Goal: Task Accomplishment & Management: Use online tool/utility

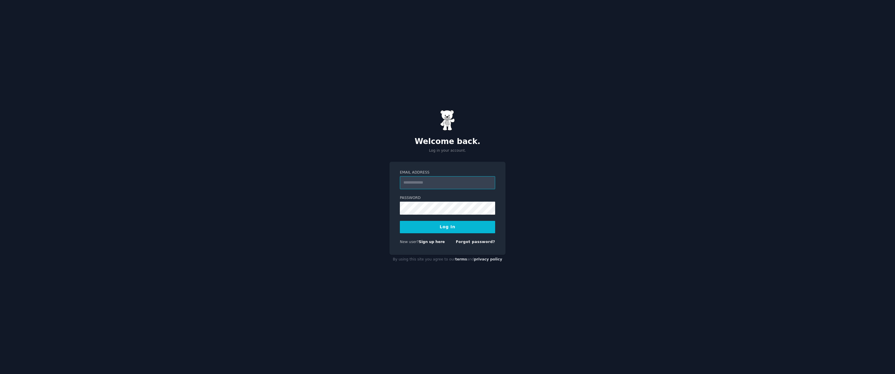
paste input "**********"
type input "**********"
click at [452, 226] on button "Log In" at bounding box center [447, 227] width 95 height 12
click at [456, 228] on button "Log In" at bounding box center [447, 227] width 95 height 12
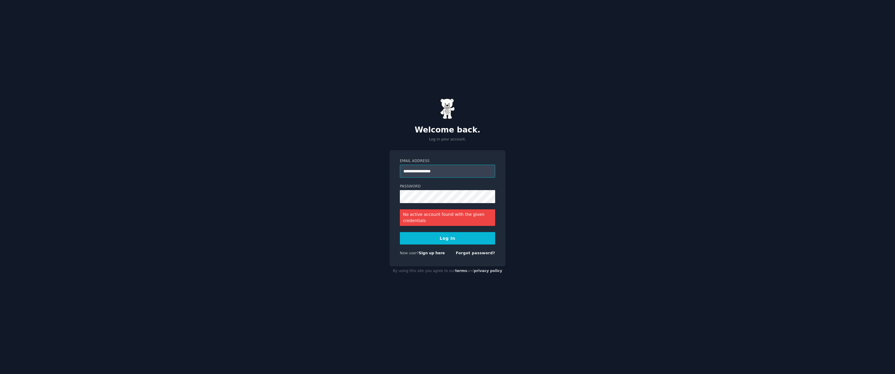
click at [432, 172] on input "**********" at bounding box center [447, 171] width 95 height 13
paste input "email"
type input "**********"
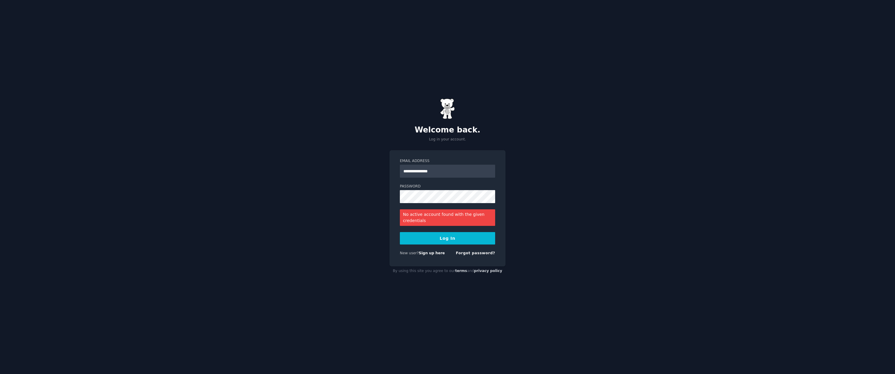
click at [463, 237] on button "Log In" at bounding box center [447, 238] width 95 height 12
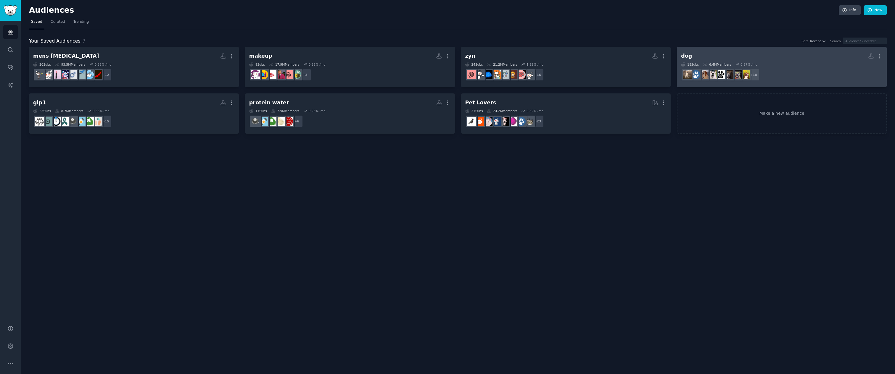
click at [793, 65] on div "18 Sub s 6.4M Members 0.57 % /mo" at bounding box center [782, 64] width 202 height 4
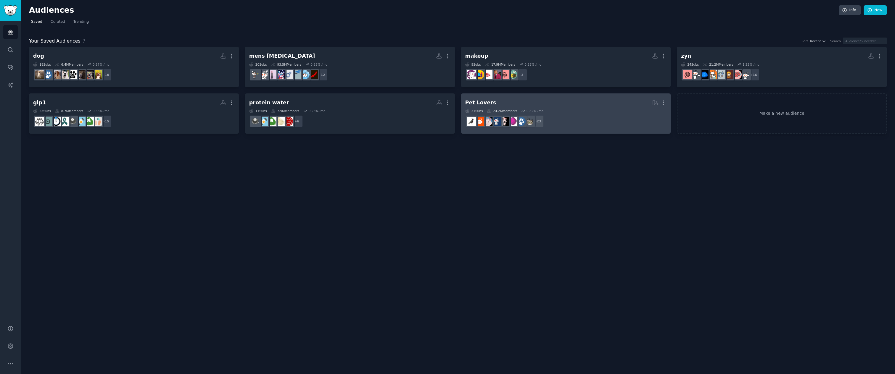
click at [561, 111] on div "31 Sub s 24.2M Members 0.82 % /mo" at bounding box center [566, 111] width 202 height 4
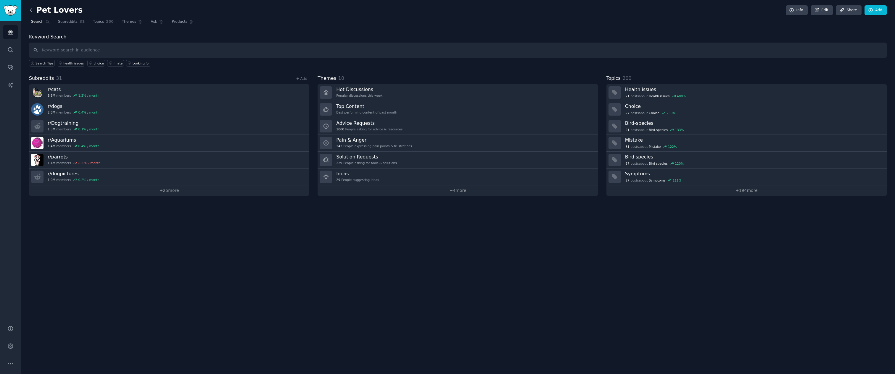
click at [31, 9] on icon at bounding box center [31, 10] width 6 height 6
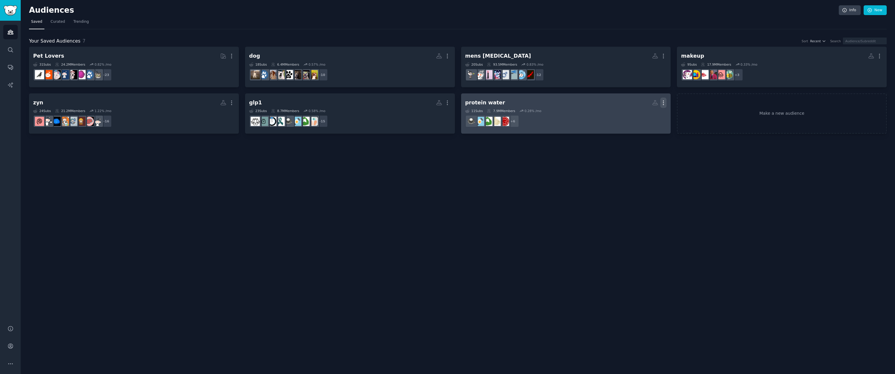
click at [662, 103] on icon "button" at bounding box center [663, 103] width 6 height 6
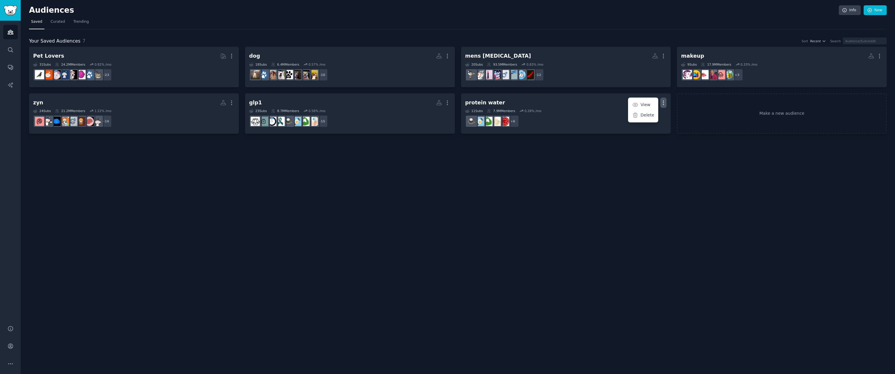
click at [587, 148] on div "Audiences Info New Saved Curated Trending Your Saved Audiences 7 Sort Recent Se…" at bounding box center [458, 187] width 874 height 374
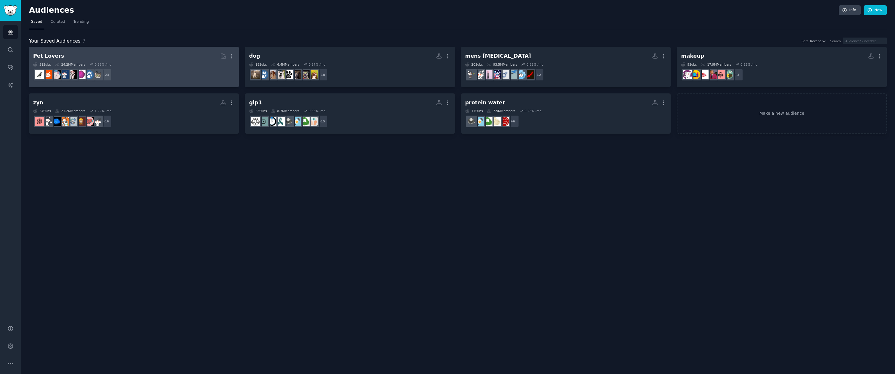
click at [147, 65] on div "31 Sub s 24.2M Members 0.82 % /mo" at bounding box center [134, 64] width 202 height 4
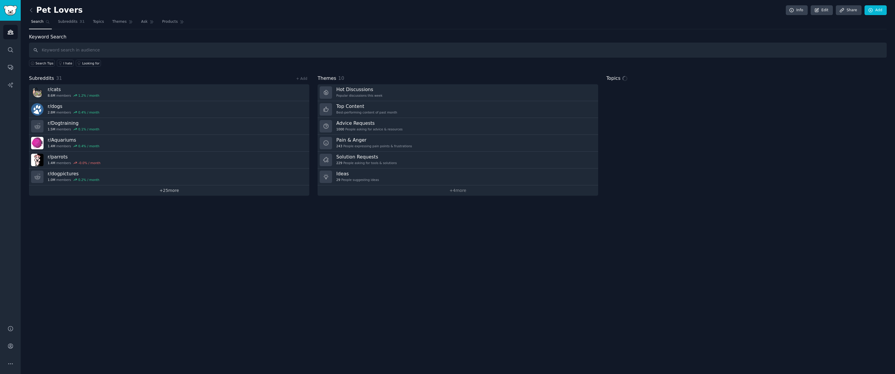
click at [117, 191] on link "+ 25 more" at bounding box center [169, 191] width 280 height 10
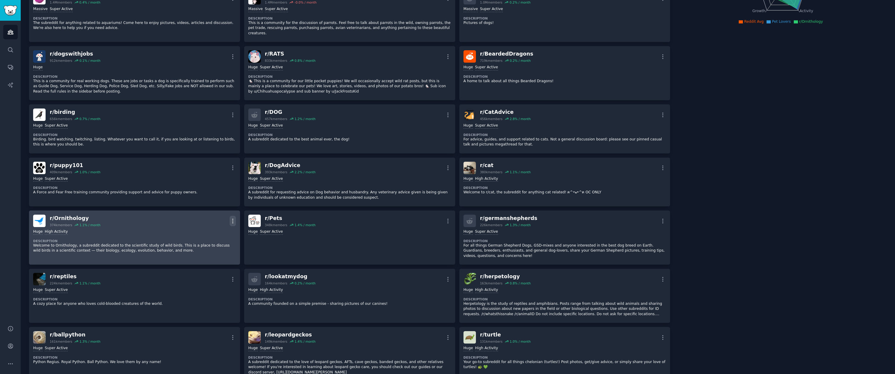
scroll to position [113, 0]
click at [234, 218] on icon "button" at bounding box center [233, 221] width 6 height 6
click at [216, 238] on div "Delete" at bounding box center [208, 243] width 35 height 12
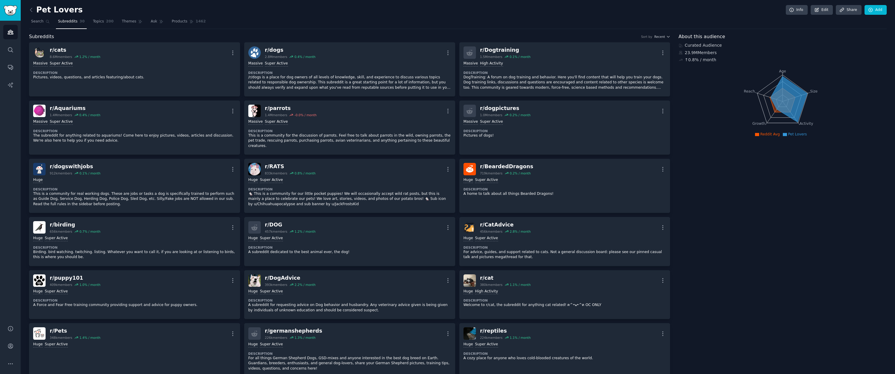
scroll to position [0, 0]
click at [32, 11] on icon at bounding box center [31, 10] width 6 height 6
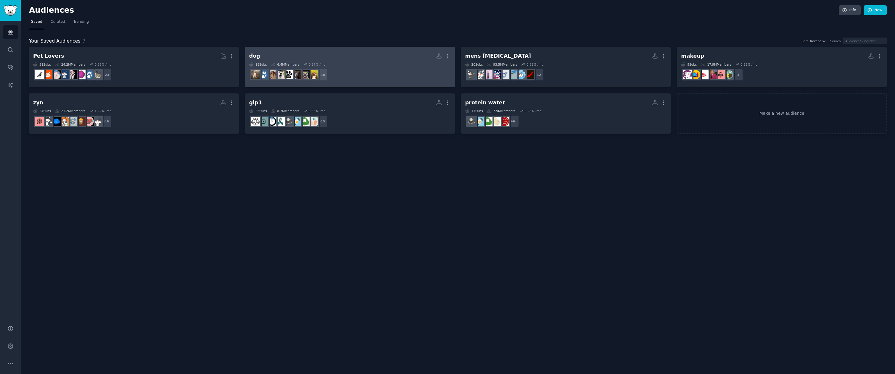
click at [366, 76] on dd "r/puppy101 + 10" at bounding box center [350, 75] width 202 height 17
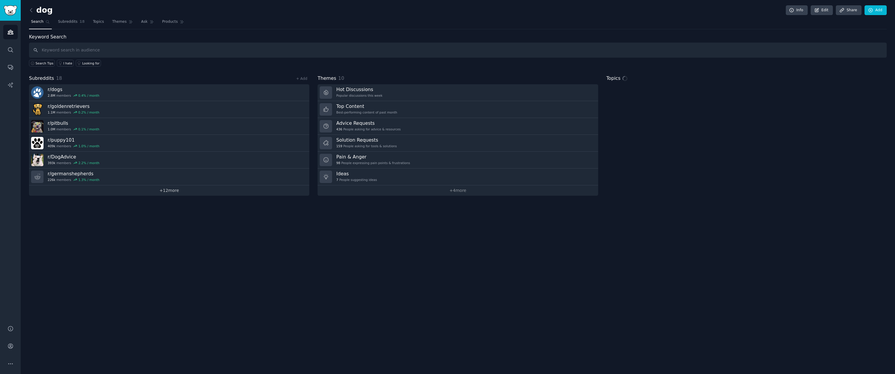
click at [183, 189] on link "+ 12 more" at bounding box center [169, 191] width 280 height 10
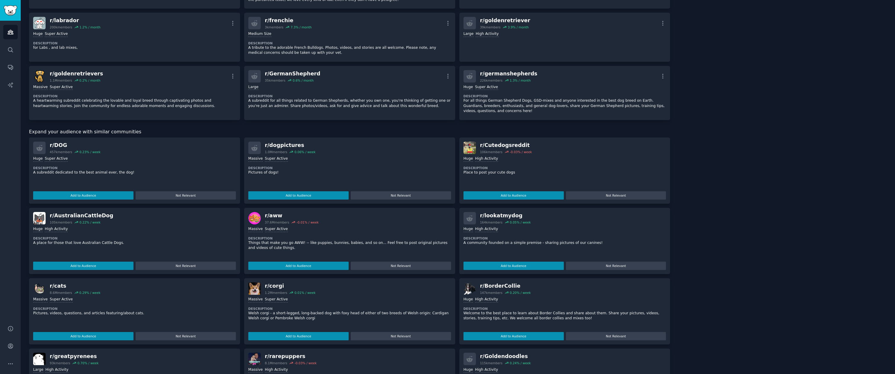
scroll to position [302, 0]
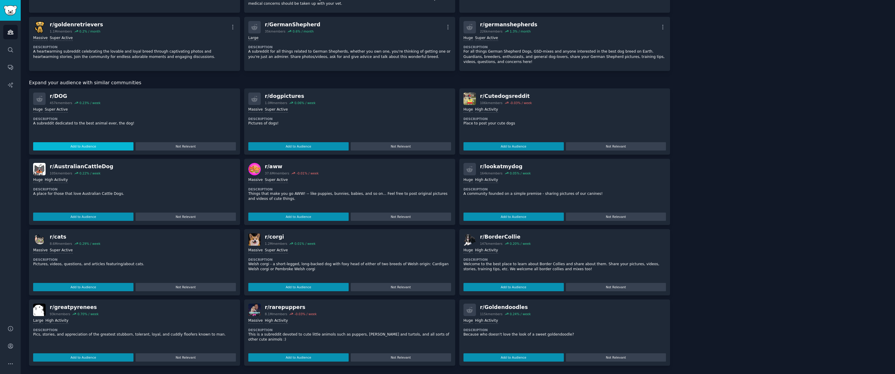
click at [121, 146] on button "Add to Audience" at bounding box center [83, 146] width 100 height 8
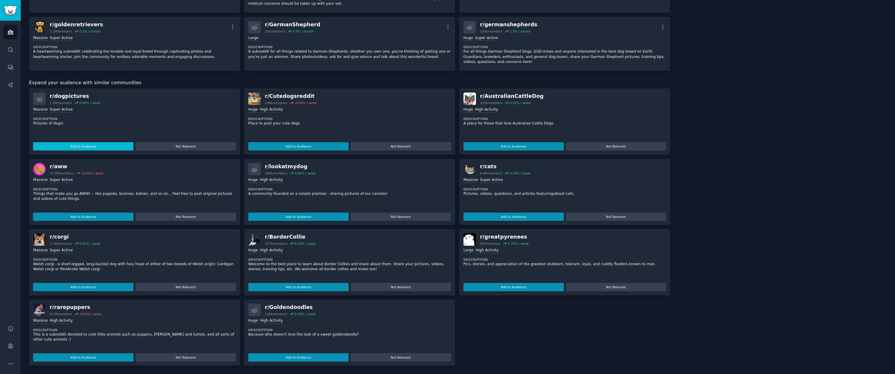
scroll to position [296, 0]
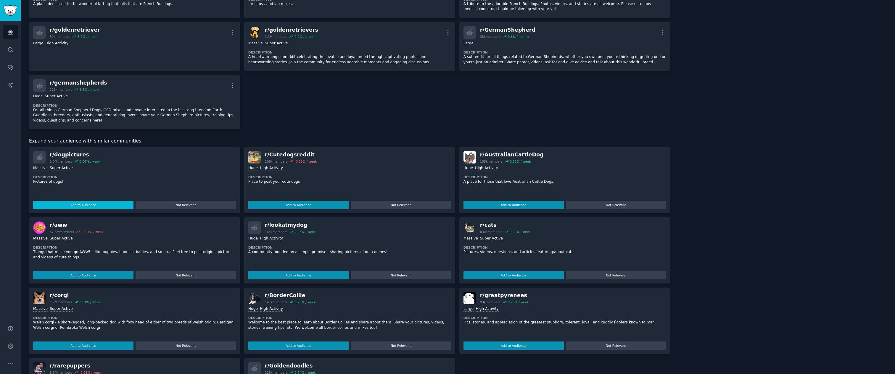
click at [113, 202] on button "Add to Audience" at bounding box center [83, 205] width 100 height 8
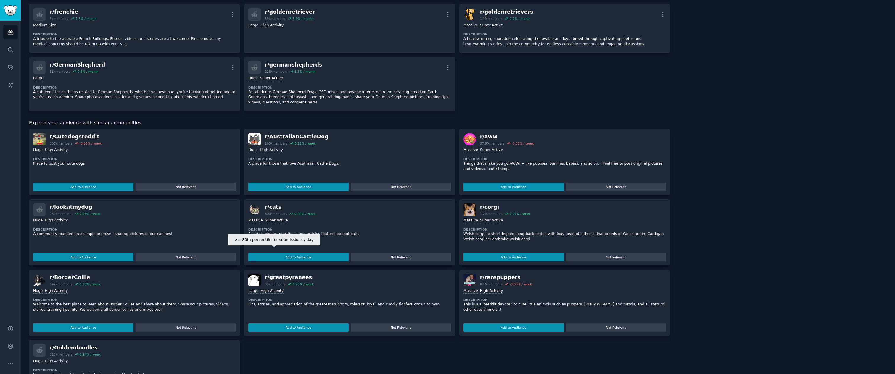
scroll to position [350, 0]
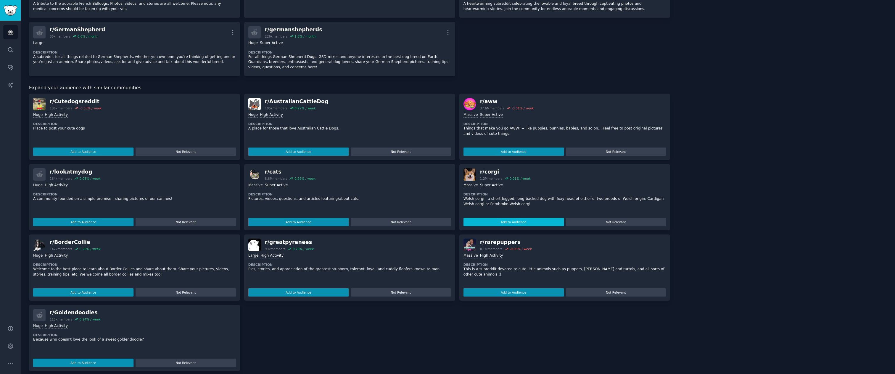
click at [507, 218] on button "Add to Audience" at bounding box center [513, 222] width 100 height 8
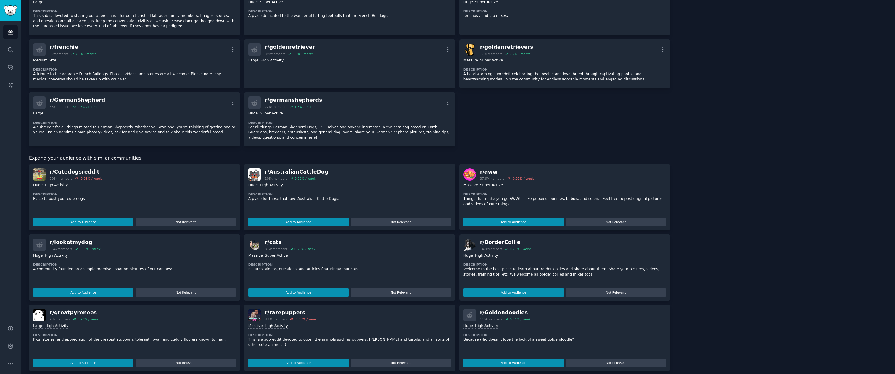
scroll to position [285, 0]
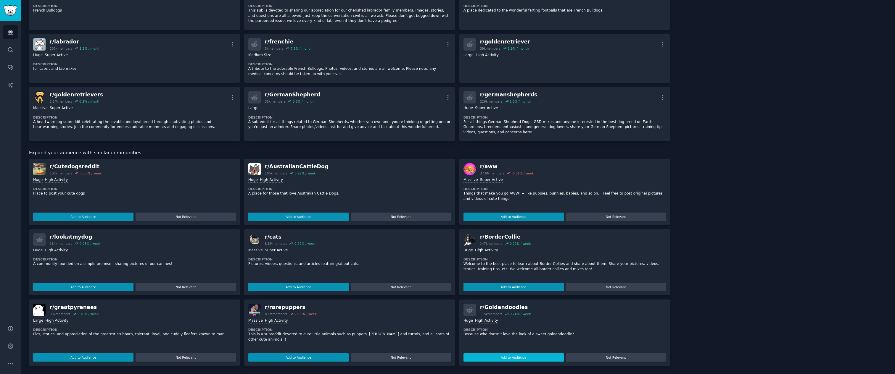
click at [501, 355] on button "Add to Audience" at bounding box center [513, 358] width 100 height 8
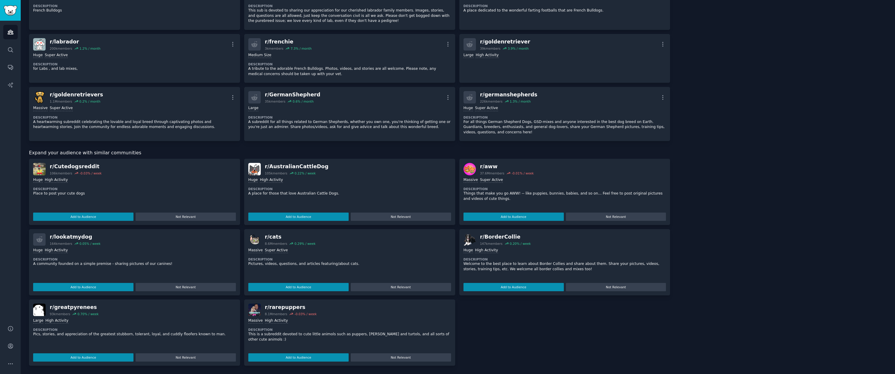
scroll to position [280, 0]
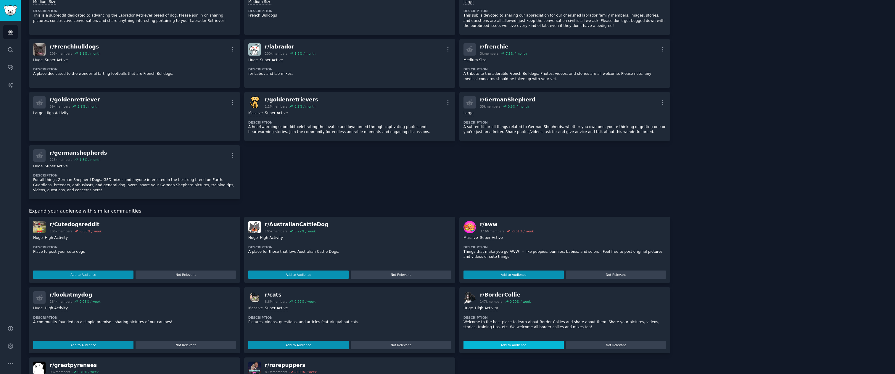
click at [498, 341] on button "Add to Audience" at bounding box center [513, 345] width 100 height 8
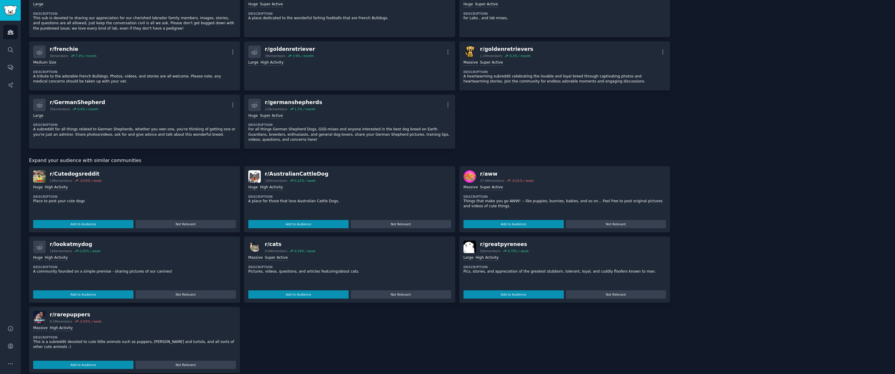
scroll to position [333, 0]
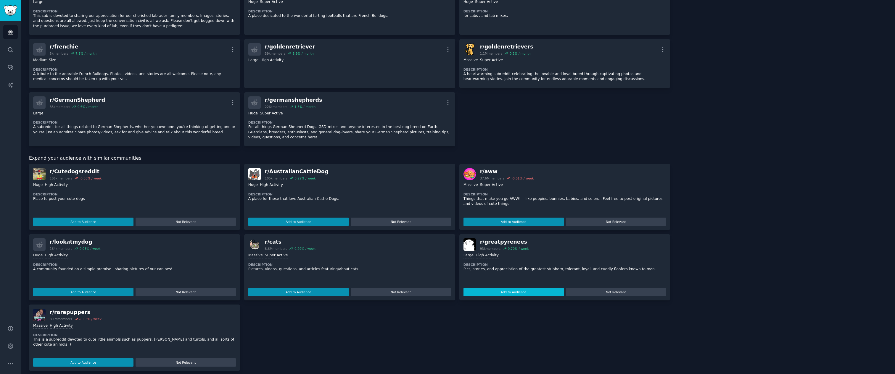
click at [516, 288] on button "Add to Audience" at bounding box center [513, 292] width 100 height 8
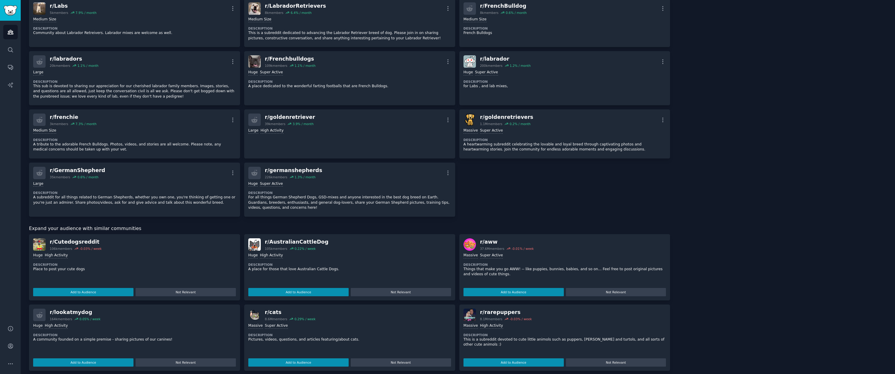
scroll to position [267, 0]
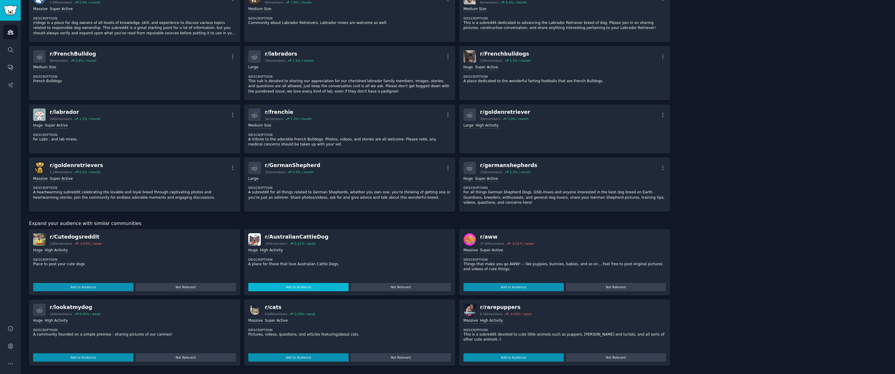
click at [322, 287] on button "Add to Audience" at bounding box center [298, 287] width 100 height 8
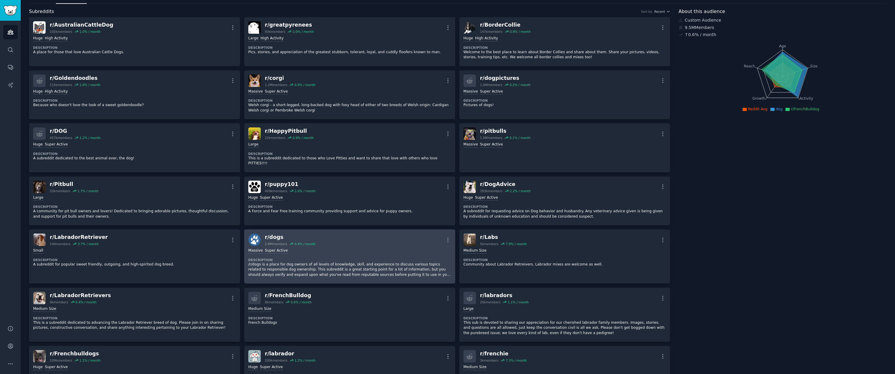
scroll to position [0, 0]
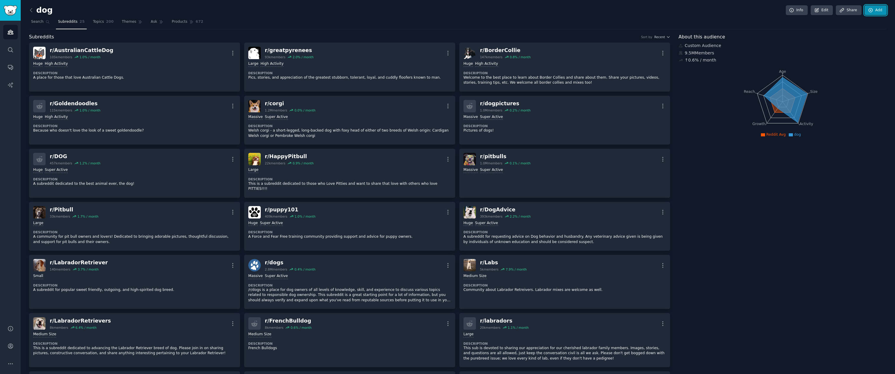
click at [873, 10] on link "Add" at bounding box center [875, 10] width 22 height 10
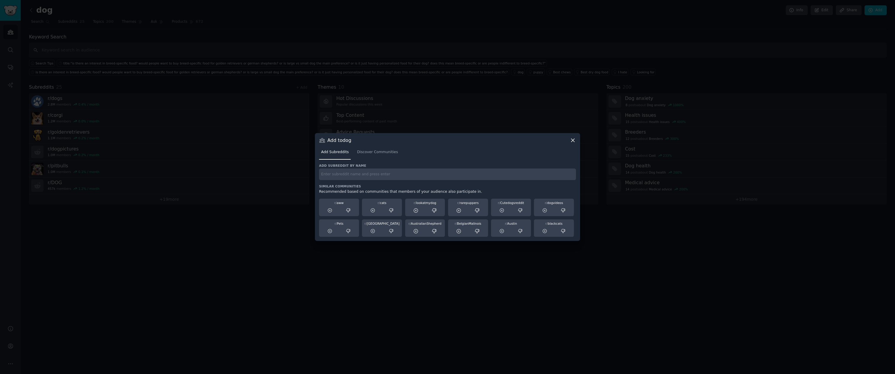
click at [371, 164] on h3 "Add subreddit by name" at bounding box center [447, 166] width 257 height 4
click at [372, 179] on input "text" at bounding box center [447, 175] width 257 height 12
type input "dog"
click at [372, 151] on span "Discover Communities" at bounding box center [377, 152] width 41 height 5
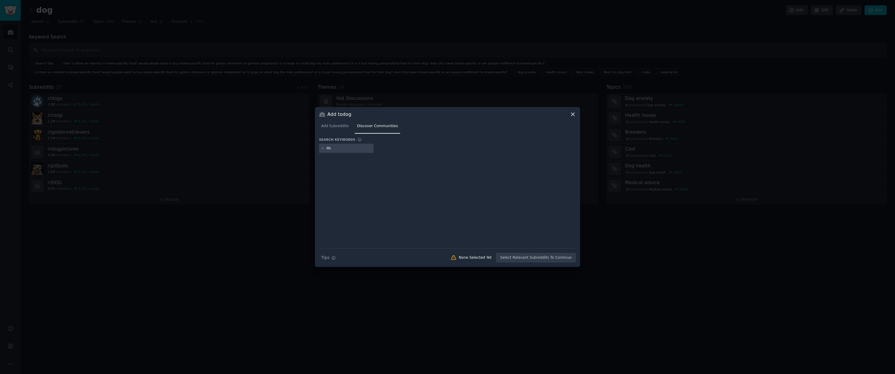
type input "dog"
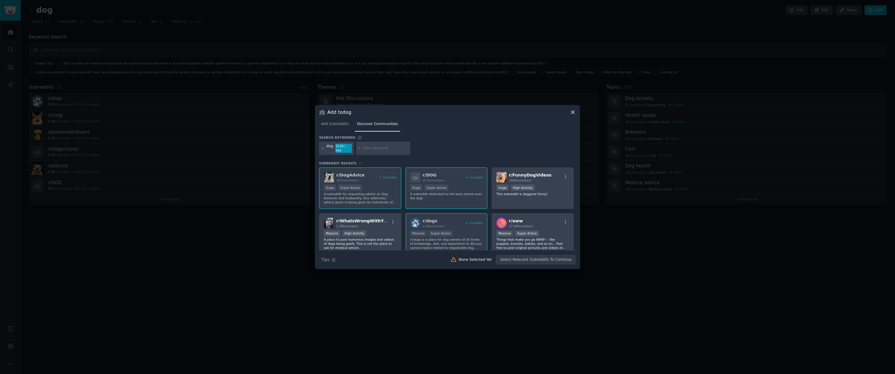
click at [437, 139] on div "Search keywords" at bounding box center [447, 139] width 257 height 6
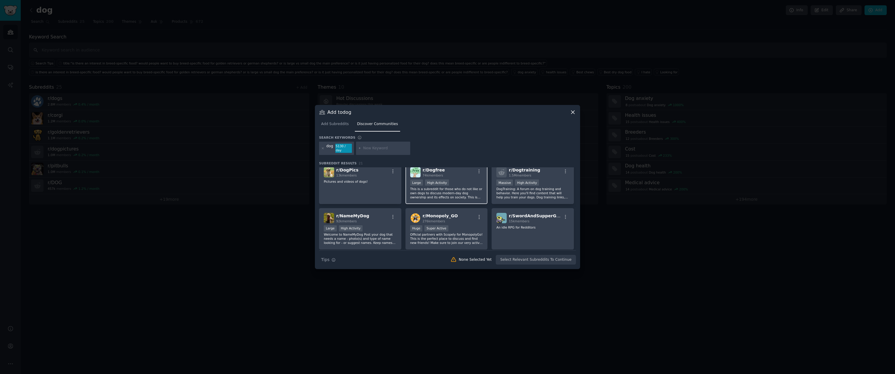
scroll to position [91, 0]
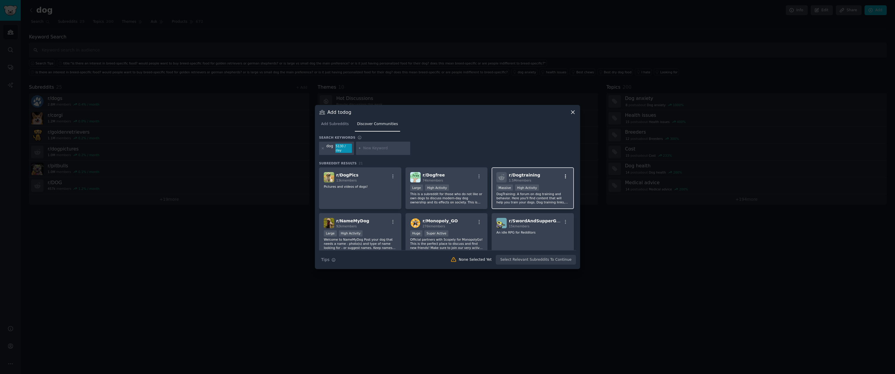
click at [563, 174] on icon "button" at bounding box center [565, 176] width 5 height 5
click at [519, 148] on div "dog 5130 / day" at bounding box center [447, 150] width 257 height 16
click at [545, 179] on div "r/ Dogtraining 1.5M members" at bounding box center [532, 177] width 73 height 10
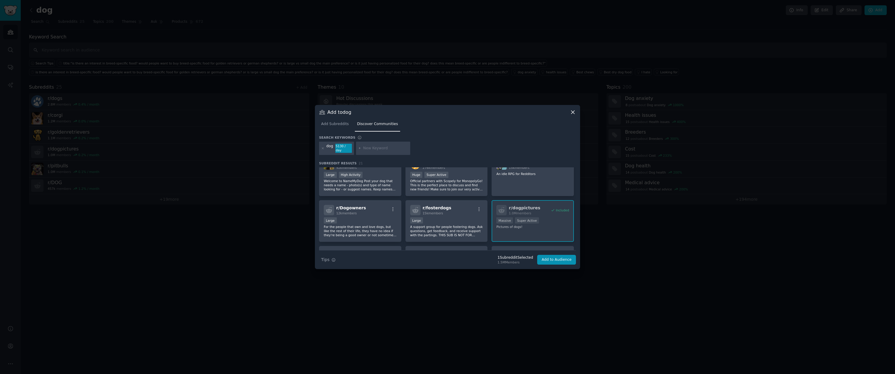
scroll to position [150, 0]
click at [360, 225] on p "For the people that own and love dogs, but like the rest of their life, they ha…" at bounding box center [360, 231] width 73 height 12
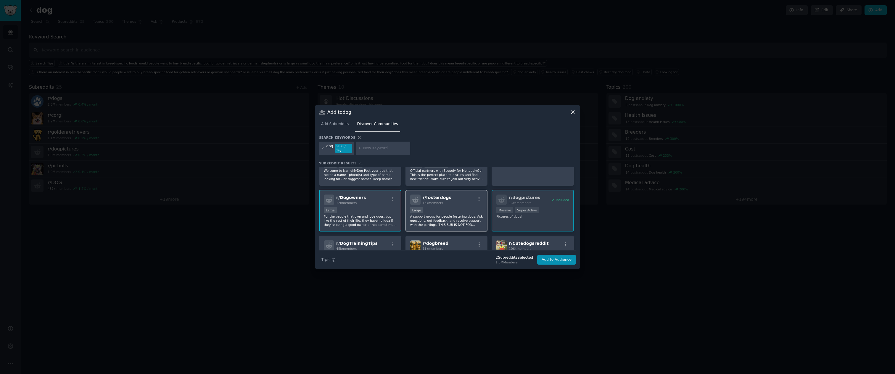
click at [458, 217] on p "A support group for people fostering dogs. Ask questions, get feedback, and rec…" at bounding box center [446, 221] width 73 height 12
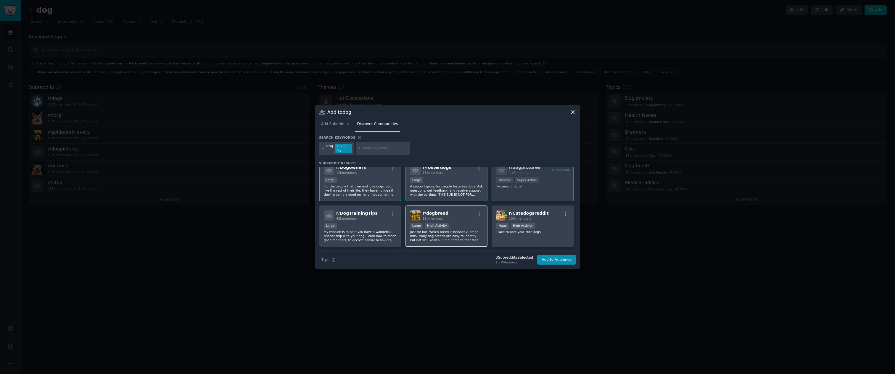
scroll to position [191, 0]
click at [383, 225] on div "Large" at bounding box center [360, 226] width 73 height 7
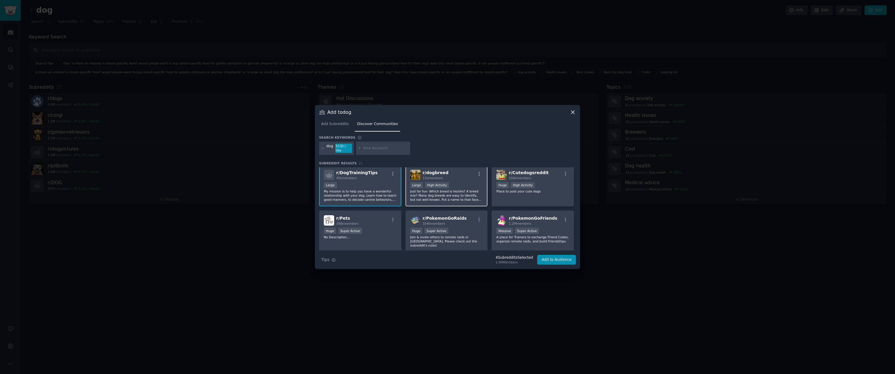
scroll to position [241, 0]
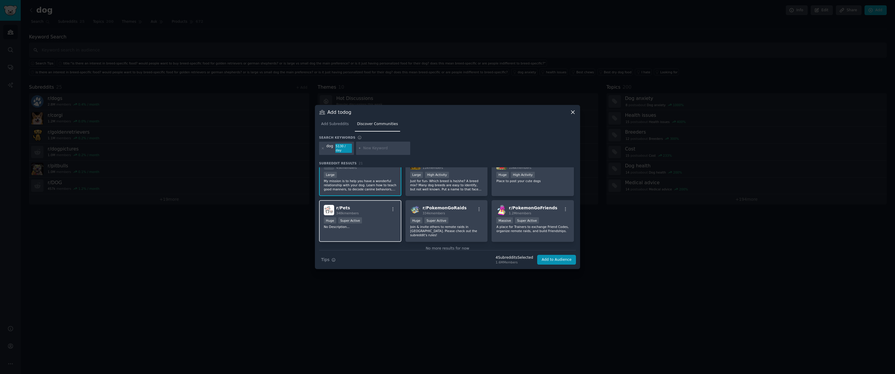
click at [383, 225] on p "No Description..." at bounding box center [360, 227] width 73 height 4
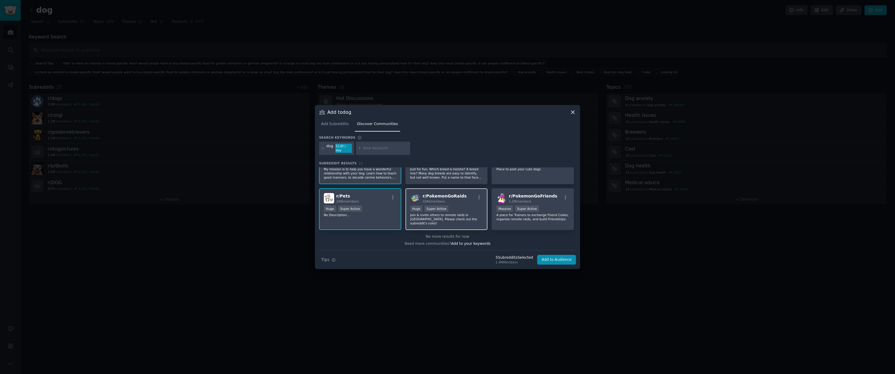
scroll to position [254, 0]
click at [558, 256] on button "Add to Audience" at bounding box center [556, 260] width 39 height 10
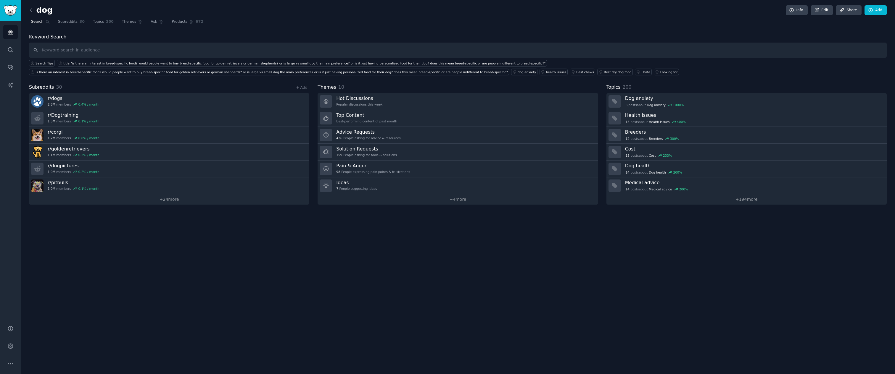
click at [558, 256] on div "dog Info Edit Share Add Search Subreddits 30 Topics 200 Themes Ask Products 672…" at bounding box center [458, 187] width 874 height 374
click at [151, 22] on span "Ask" at bounding box center [154, 21] width 7 height 5
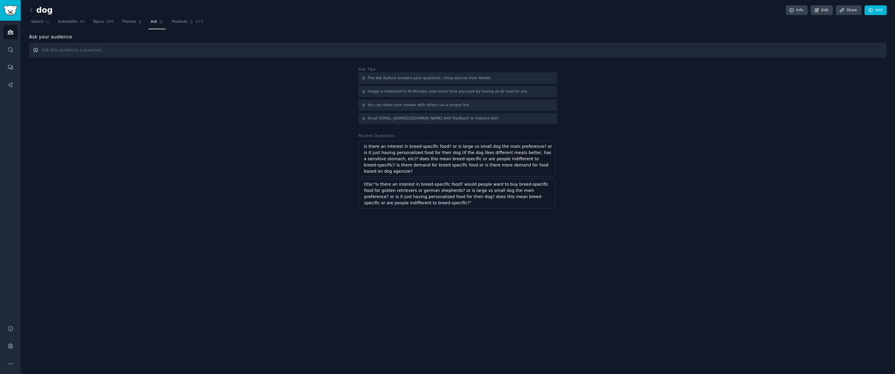
paste input "What are the most searched dog health, wellness and behavioral topics on social…"
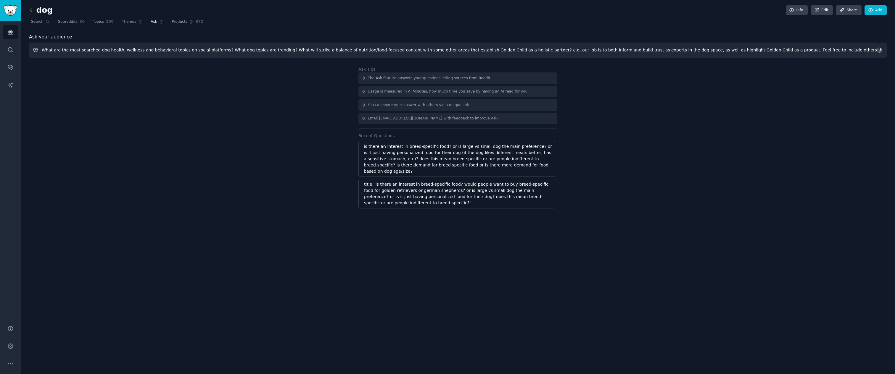
click at [277, 51] on input "What are the most searched dog health, wellness and behavioral topics on social…" at bounding box center [458, 50] width 858 height 15
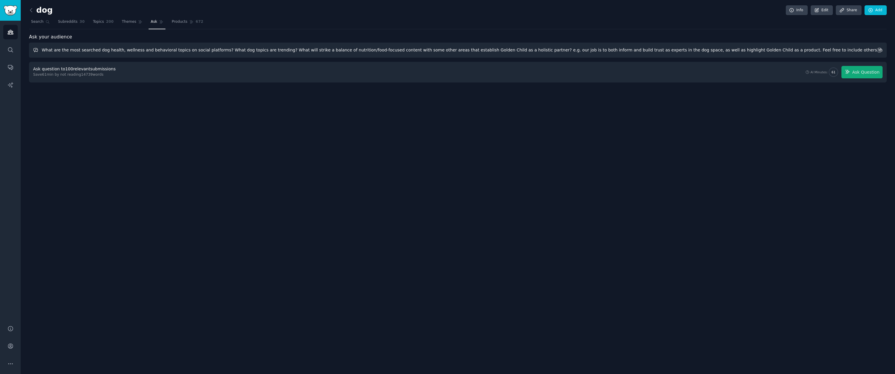
drag, startPoint x: 276, startPoint y: 51, endPoint x: 887, endPoint y: 53, distance: 610.7
click at [887, 53] on div "dog Info Edit Share Add Search Subreddits 30 Topics 200 Themes Ask Products 672…" at bounding box center [458, 187] width 874 height 374
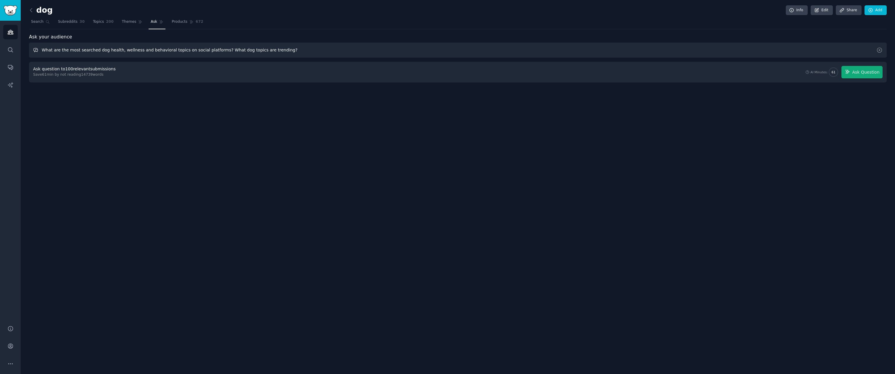
drag, startPoint x: 177, startPoint y: 51, endPoint x: 214, endPoint y: 52, distance: 37.6
click at [214, 52] on input "What are the most searched dog health, wellness and behavioral topics on social…" at bounding box center [458, 50] width 858 height 15
click at [193, 51] on input "What are the most searched dog health, wellness and behavioral topics? What dog…" at bounding box center [458, 50] width 858 height 15
type input "What are the most searched dog health, wellness and behavioral topics? What dog…"
click at [263, 51] on input "What are the most searched dog health, wellness and behavioral topics? What dog…" at bounding box center [458, 50] width 858 height 15
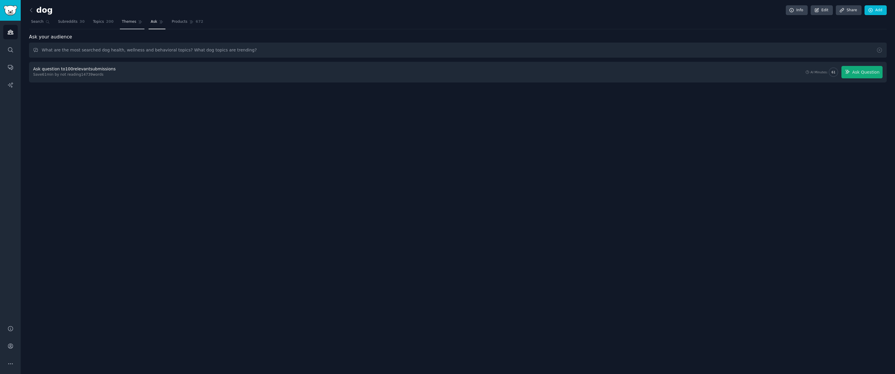
click at [122, 24] on span "Themes" at bounding box center [129, 21] width 14 height 5
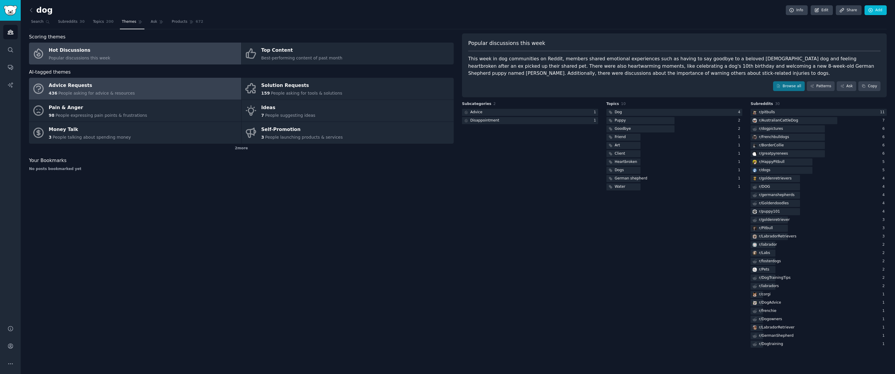
click at [135, 86] on link "Advice Requests 436 People asking for advice & resources" at bounding box center [135, 89] width 212 height 22
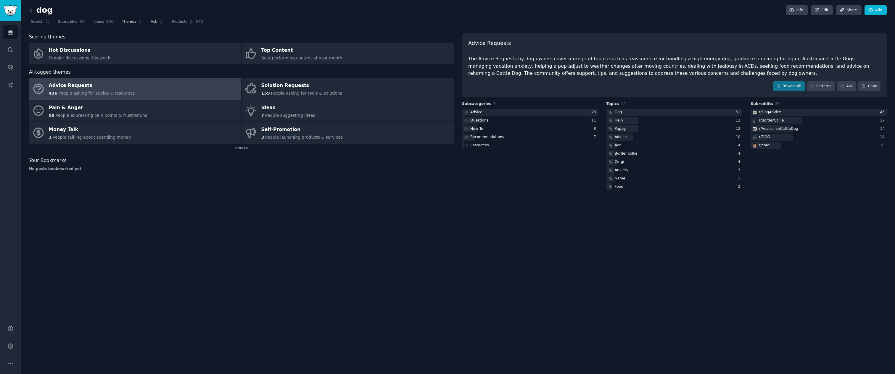
click at [153, 23] on span "Ask" at bounding box center [154, 21] width 7 height 5
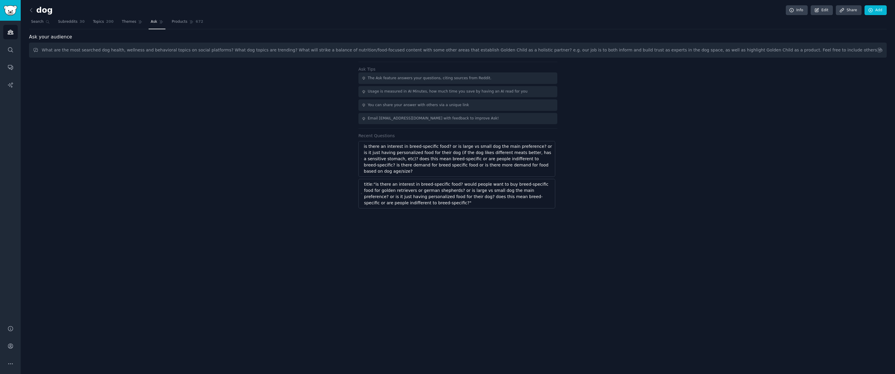
drag, startPoint x: 278, startPoint y: 50, endPoint x: 891, endPoint y: 50, distance: 612.8
click at [891, 51] on div "dog Info Edit Share Add Search Subreddits 30 Topics 200 Themes Ask Products 672…" at bounding box center [458, 187] width 874 height 374
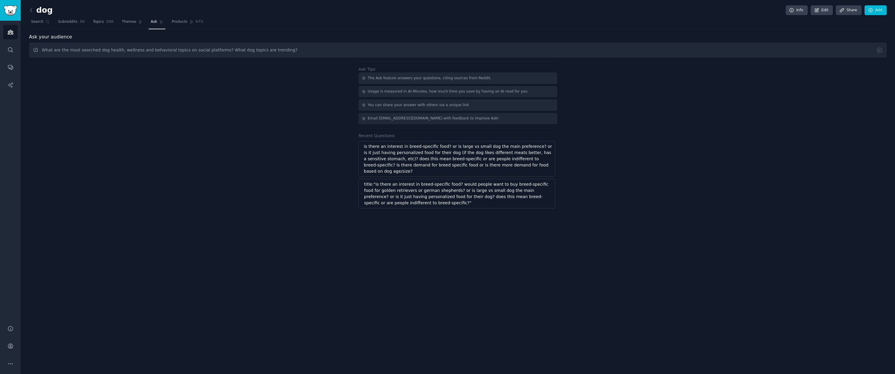
click at [207, 52] on input "What are the most searched dog health, wellness and behavioral topics on social…" at bounding box center [458, 50] width 858 height 15
click at [262, 52] on input "What are the most searched dog health, wellness and behavioral topics? What dog…" at bounding box center [458, 50] width 858 height 15
type input "What are the most searched dog health, wellness and behavioral topics? What dog…"
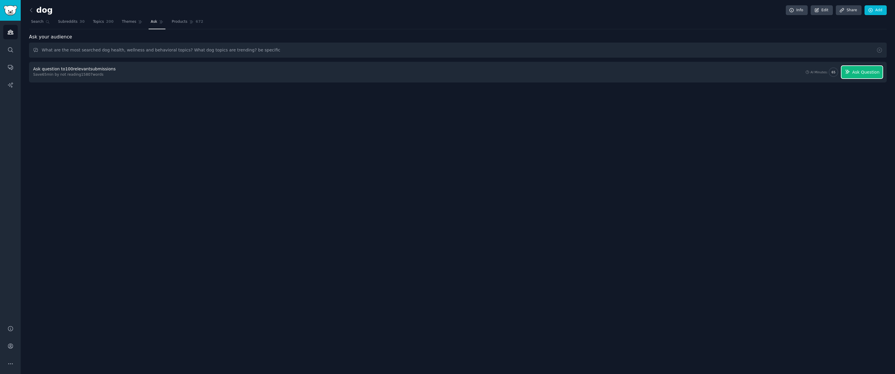
click at [871, 74] on span "Ask Question" at bounding box center [865, 72] width 27 height 6
